Goal: Information Seeking & Learning: Check status

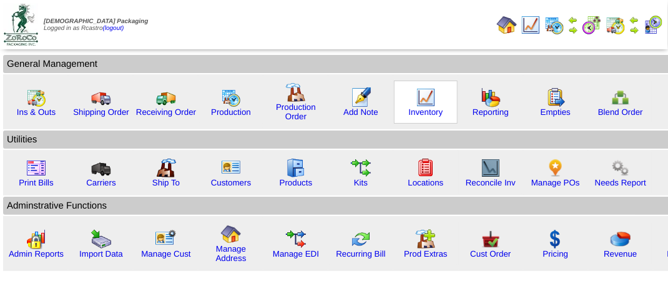
click at [419, 103] on img at bounding box center [426, 97] width 20 height 20
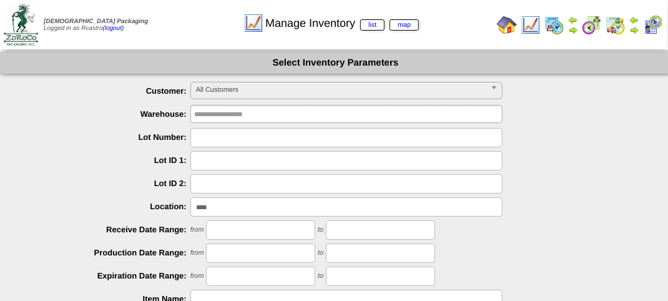
click at [252, 206] on input "****" at bounding box center [346, 206] width 312 height 19
type input "*"
click at [273, 92] on span "All Customers" at bounding box center [341, 89] width 290 height 15
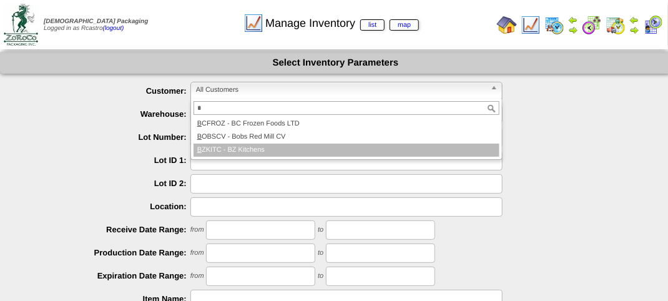
type input "*"
click at [255, 150] on li "B ZKITC - BZ Kitchens" at bounding box center [346, 150] width 306 height 13
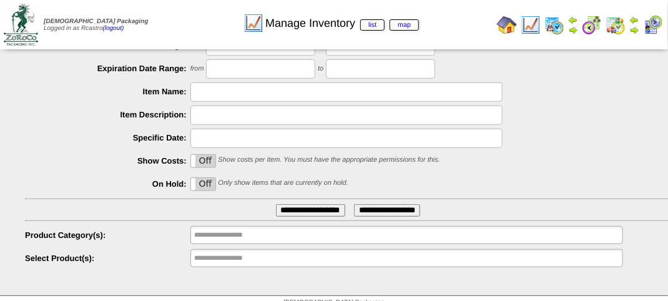
scroll to position [219, 0]
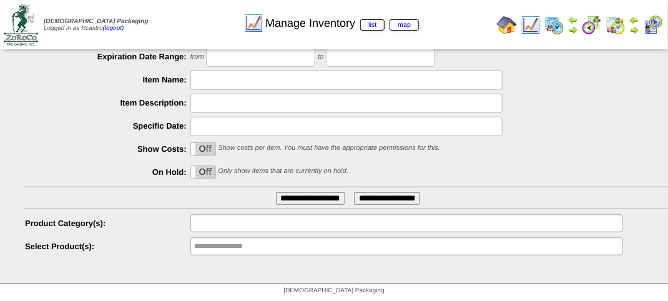
click at [232, 222] on input "text" at bounding box center [234, 223] width 80 height 16
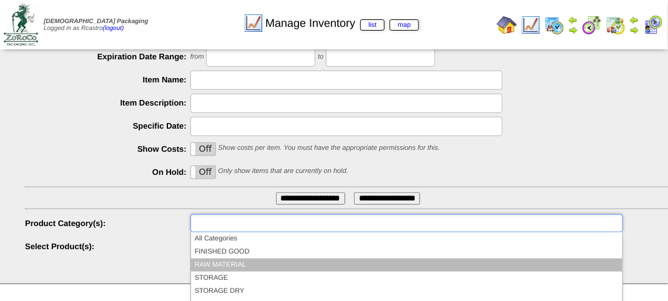
click at [221, 263] on li "RAW MATERIAL" at bounding box center [406, 264] width 431 height 13
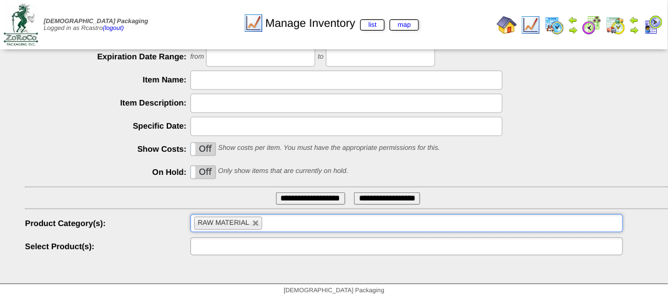
click at [242, 248] on input "text" at bounding box center [234, 246] width 80 height 16
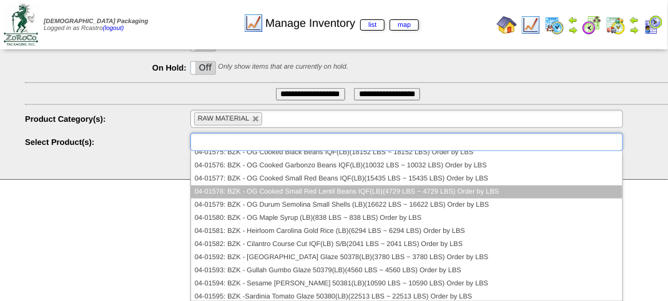
scroll to position [0, 0]
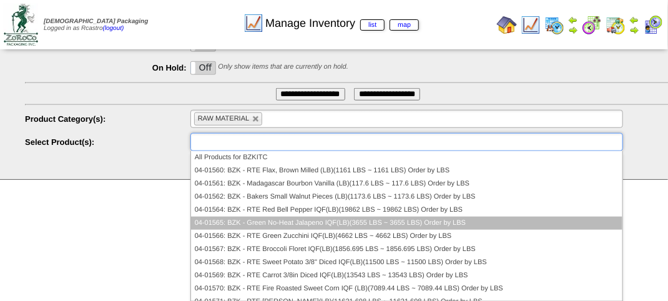
drag, startPoint x: 223, startPoint y: 168, endPoint x: 222, endPoint y: 191, distance: 22.5
click at [236, 220] on ul "All Products for BZKITC 04-01560: BZK - RTE Flax, Brown Milled (LB)(1161 LBS ~ …" at bounding box center [406, 226] width 431 height 150
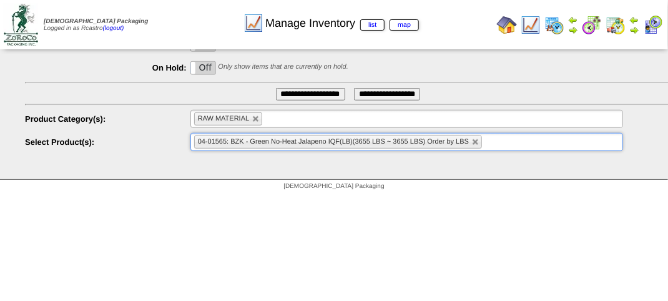
click at [476, 141] on link at bounding box center [475, 142] width 7 height 7
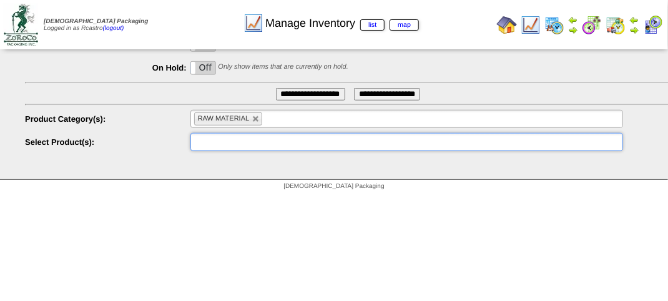
click at [232, 139] on ul at bounding box center [406, 142] width 432 height 18
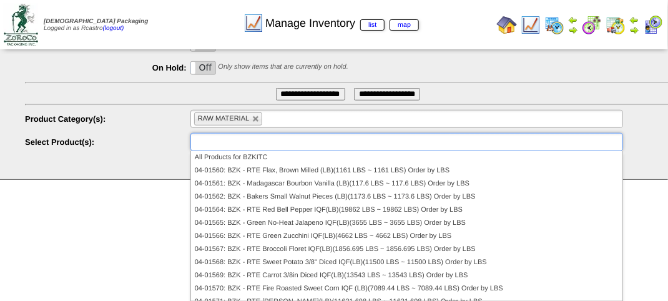
scroll to position [20, 0]
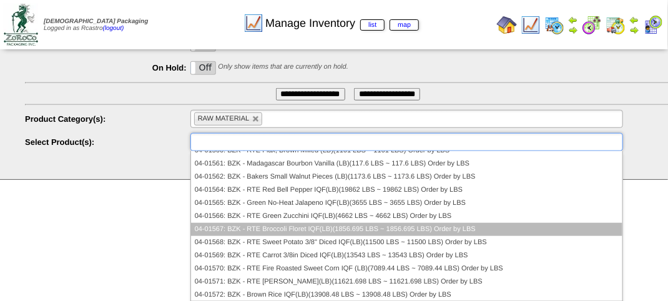
drag, startPoint x: 251, startPoint y: 158, endPoint x: 387, endPoint y: 221, distance: 149.9
click at [387, 221] on ul "All Products for BZKITC 04-01560: BZK - RTE Flax, Brown Milled (LB)(1161 LBS ~ …" at bounding box center [406, 226] width 431 height 150
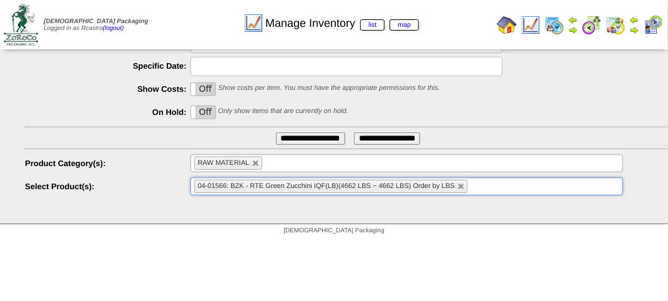
scroll to position [323, 0]
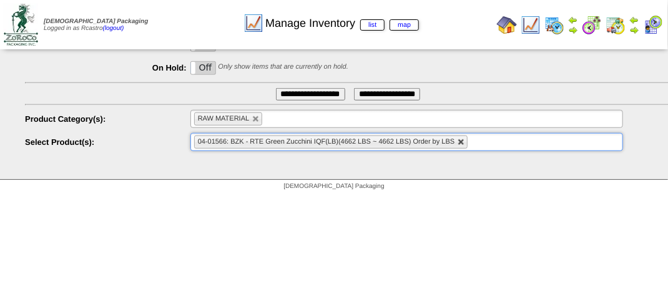
click at [463, 140] on link at bounding box center [460, 142] width 7 height 7
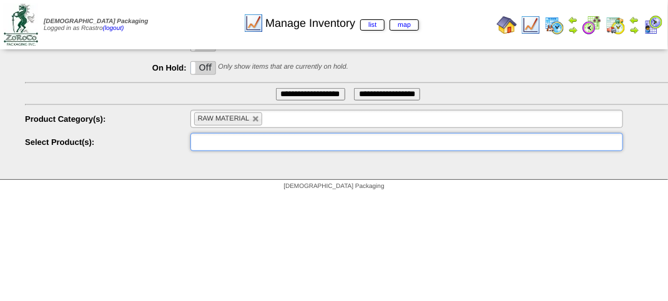
click at [212, 147] on ul at bounding box center [406, 142] width 432 height 18
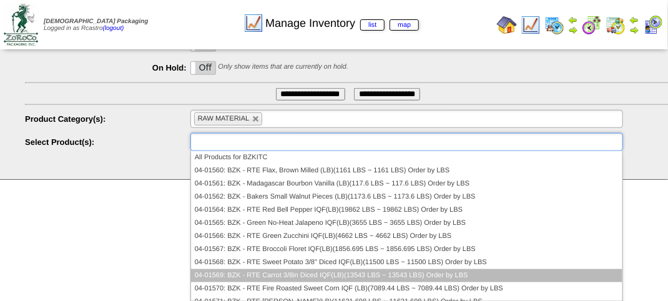
drag, startPoint x: 446, startPoint y: 260, endPoint x: 492, endPoint y: 269, distance: 46.5
click at [491, 269] on ul "All Products for BZKITC 04-01560: BZK - RTE Flax, Brown Milled (LB)(1161 LBS ~ …" at bounding box center [406, 226] width 431 height 150
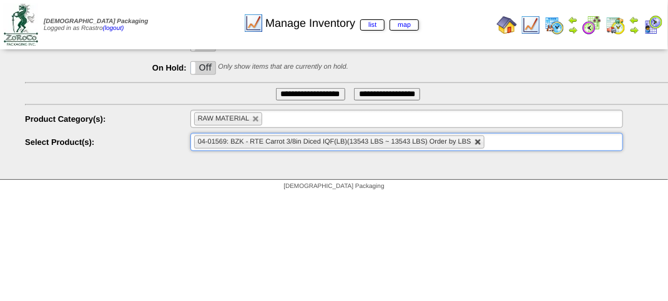
click at [477, 140] on link at bounding box center [477, 142] width 7 height 7
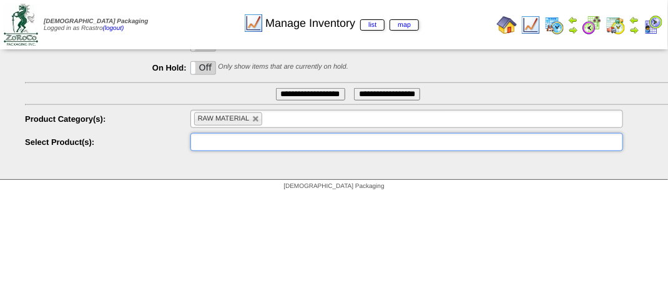
click at [296, 140] on ul at bounding box center [406, 142] width 432 height 18
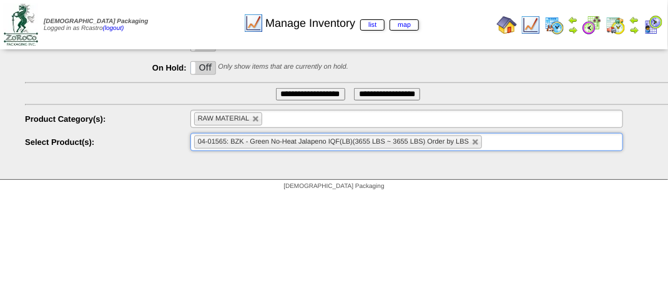
drag, startPoint x: 371, startPoint y: 219, endPoint x: 300, endPoint y: 241, distance: 74.4
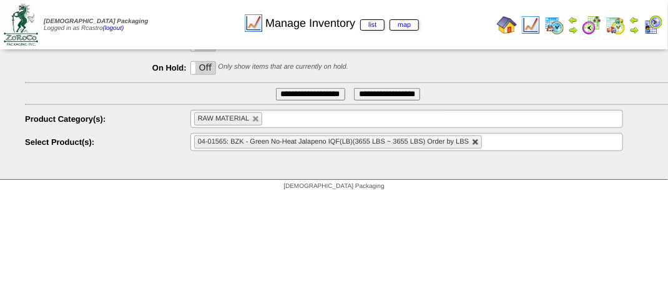
click at [477, 142] on link at bounding box center [475, 142] width 7 height 7
type input "**********"
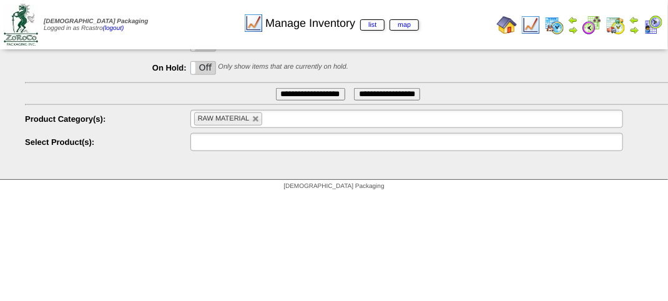
click at [245, 141] on input "text" at bounding box center [234, 142] width 80 height 16
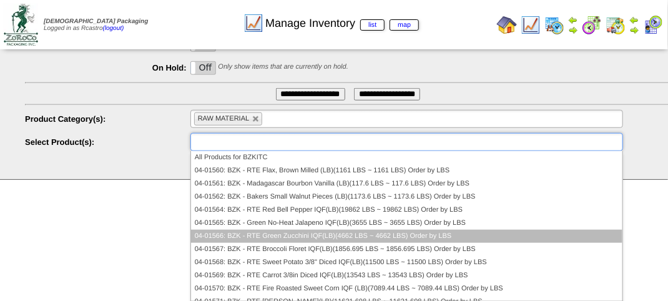
click at [300, 236] on li "04-01566: BZK - RTE Green Zucchini IQF(LB)(4662 LBS ~ 4662 LBS) Order by LBS" at bounding box center [406, 236] width 431 height 13
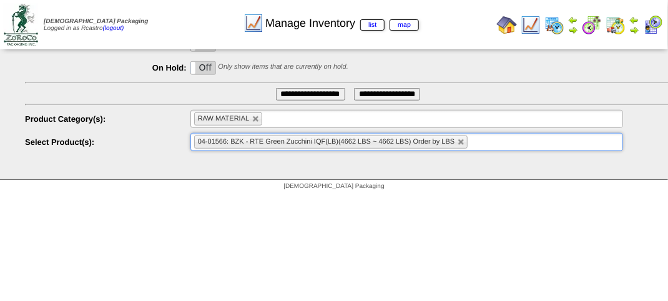
click at [457, 141] on li "04-01566: BZK - RTE Green Zucchini IQF(LB)(4662 LBS ~ 4662 LBS) Order by LBS" at bounding box center [331, 141] width 274 height 13
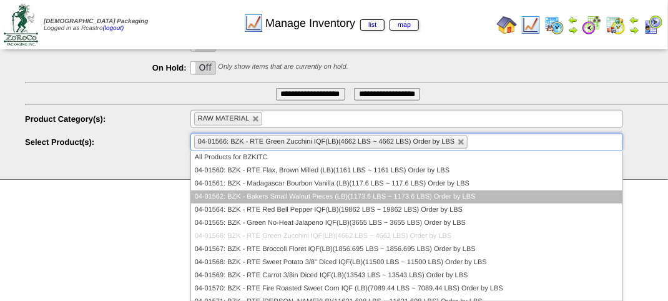
click at [282, 198] on li "04-01562: BZK - Bakers Small Walnut Pieces (LB)(1173.6 LBS ~ 1173.6 LBS) Order …" at bounding box center [406, 196] width 431 height 13
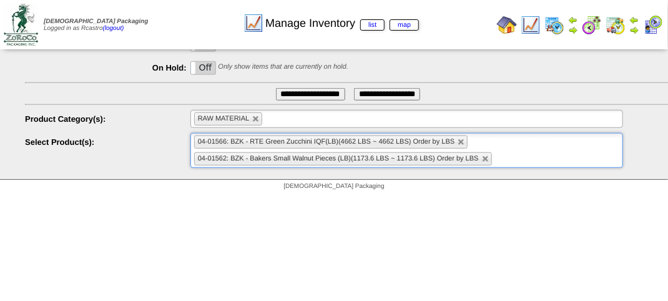
click at [466, 140] on li "04-01566: BZK - RTE Green Zucchini IQF(LB)(4662 LBS ~ 4662 LBS) Order by LBS" at bounding box center [331, 141] width 274 height 13
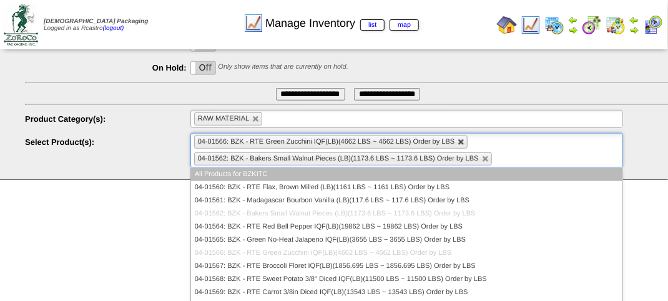
click at [461, 141] on link at bounding box center [460, 142] width 7 height 7
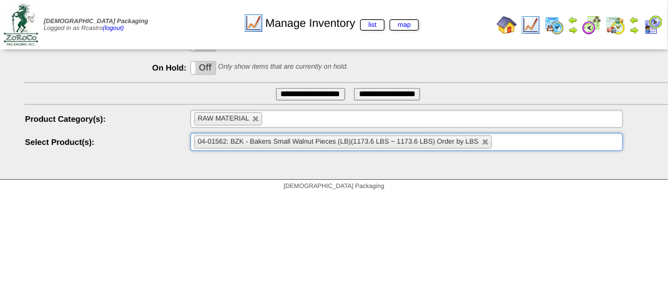
click at [313, 94] on input "**********" at bounding box center [310, 94] width 69 height 12
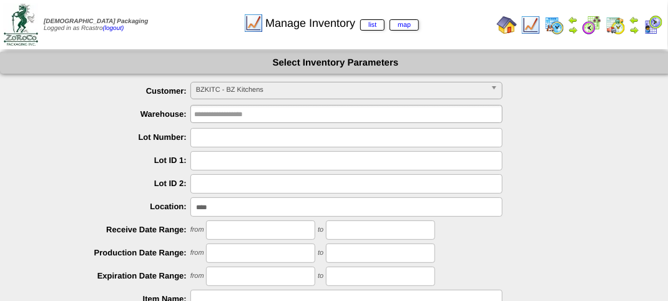
click at [220, 207] on input "****" at bounding box center [346, 206] width 312 height 19
type input "*"
click at [246, 203] on input "****" at bounding box center [346, 206] width 312 height 19
type input "*"
click at [635, 203] on div at bounding box center [348, 206] width 646 height 19
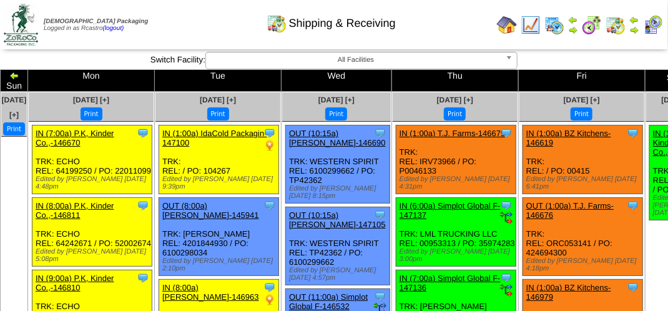
click at [197, 12] on div "Shipping & Receiving" at bounding box center [330, 19] width 381 height 34
click at [223, 24] on div "Shipping & Receiving" at bounding box center [330, 19] width 381 height 34
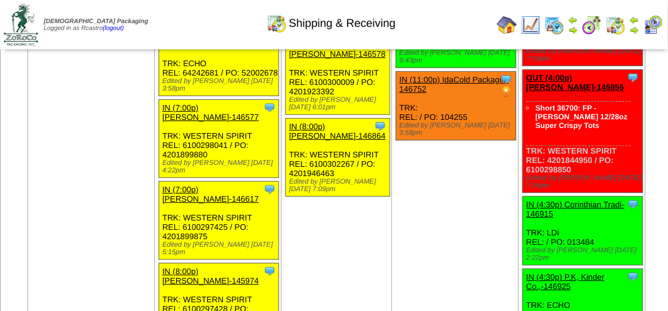
scroll to position [1707, 0]
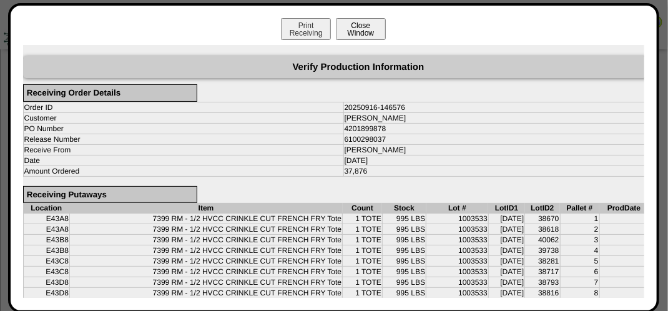
click at [371, 24] on button "Close Window" at bounding box center [361, 29] width 50 height 22
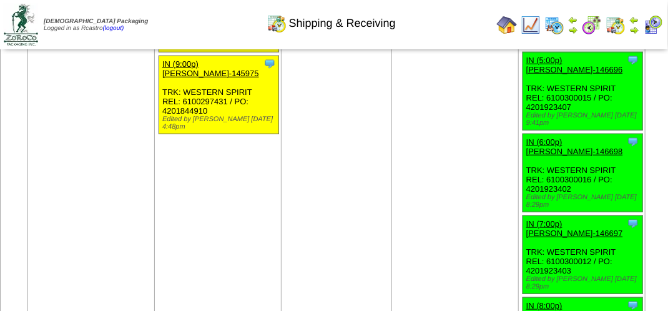
scroll to position [1993, 0]
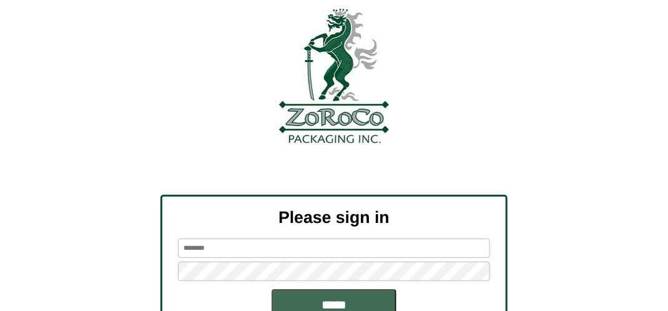
scroll to position [141, 0]
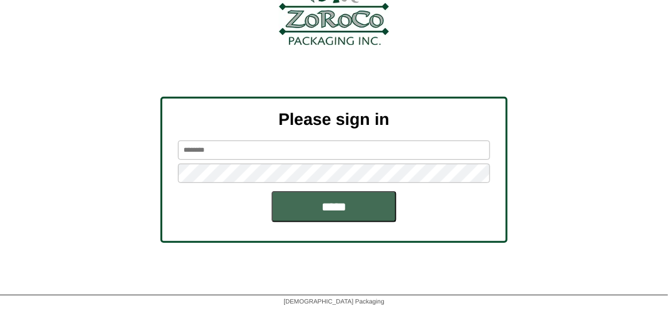
type input "*******"
click at [328, 201] on input "*****" at bounding box center [333, 206] width 125 height 31
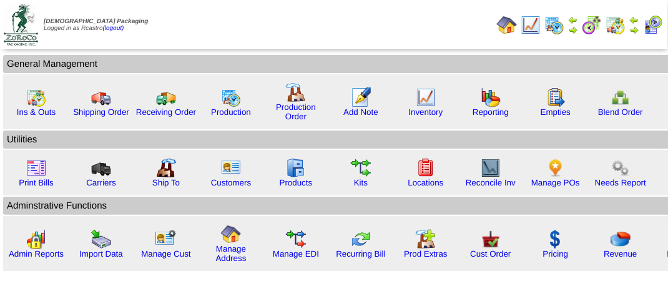
click at [651, 27] on img at bounding box center [653, 25] width 20 height 20
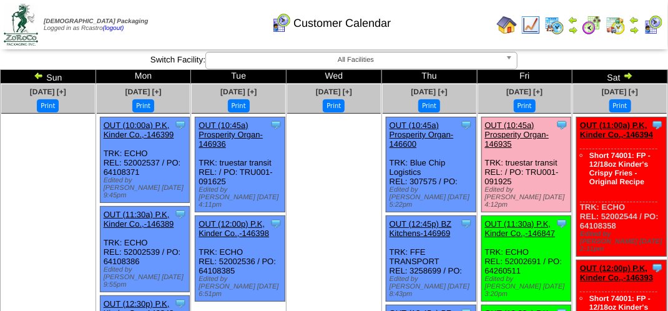
drag, startPoint x: 459, startPoint y: 22, endPoint x: 452, endPoint y: 29, distance: 10.2
click at [459, 22] on div "Customer Calendar" at bounding box center [330, 19] width 381 height 34
click at [447, 27] on div "Customer Calendar" at bounding box center [330, 19] width 381 height 34
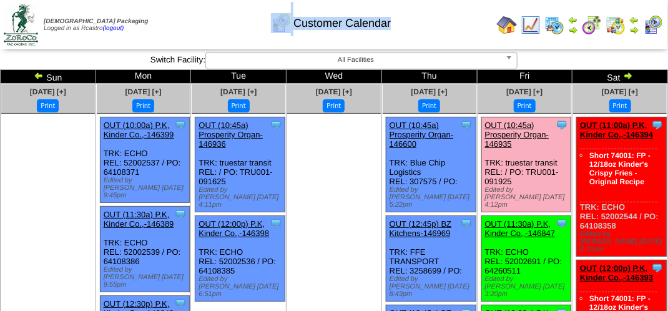
click at [447, 27] on div "Customer Calendar" at bounding box center [330, 19] width 381 height 34
click at [447, 26] on div "Customer Calendar" at bounding box center [330, 19] width 381 height 34
click at [317, 38] on td "Print All" at bounding box center [334, 24] width 313 height 47
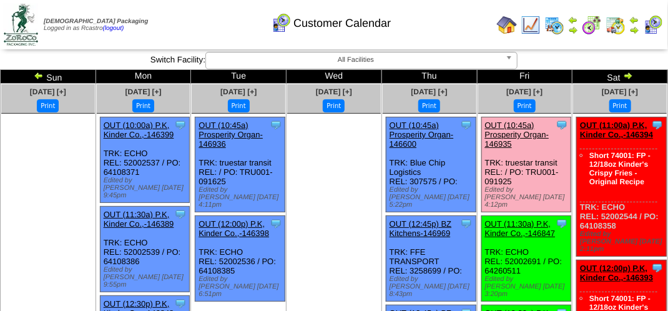
click at [466, 19] on div "Customer Calendar" at bounding box center [330, 19] width 381 height 34
click at [222, 24] on div "Customer Calendar" at bounding box center [330, 19] width 381 height 34
click at [175, 36] on div "Customer Calendar" at bounding box center [330, 19] width 381 height 34
click at [190, 31] on div "Customer Calendar" at bounding box center [330, 19] width 381 height 34
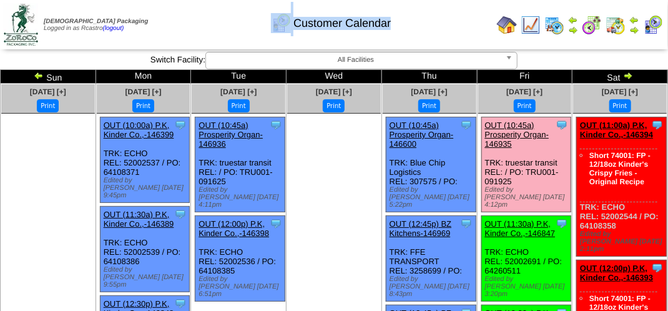
click at [190, 31] on div "Customer Calendar" at bounding box center [330, 19] width 381 height 34
click at [192, 31] on div "Customer Calendar" at bounding box center [330, 19] width 381 height 34
click at [212, 29] on div "Customer Calendar" at bounding box center [330, 19] width 381 height 34
click at [334, 41] on td "Print All" at bounding box center [334, 24] width 313 height 47
click at [464, 24] on div "Customer Calendar" at bounding box center [330, 19] width 381 height 34
